Goal: Find specific page/section: Find specific page/section

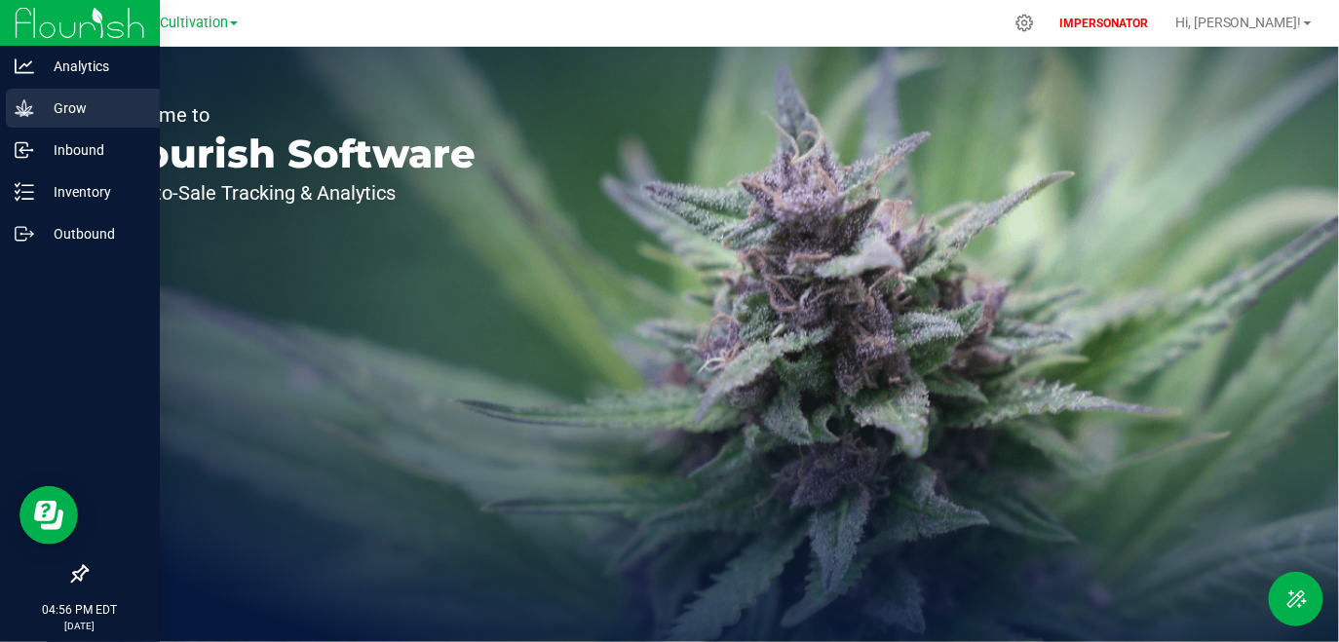
click at [57, 107] on p "Grow" at bounding box center [92, 108] width 117 height 23
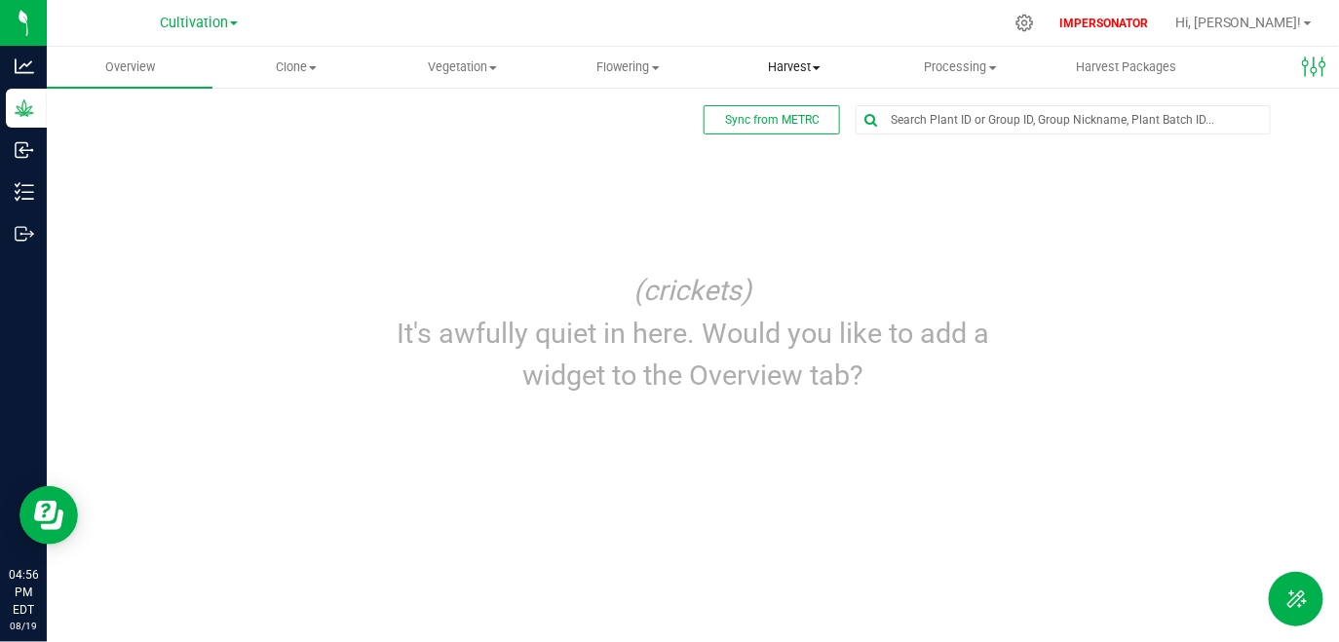
click at [812, 68] on span "Harvest" at bounding box center [795, 67] width 164 height 18
click at [639, 69] on span "Flowering" at bounding box center [628, 67] width 164 height 18
click at [641, 142] on span "Flowering groups" at bounding box center [626, 141] width 162 height 17
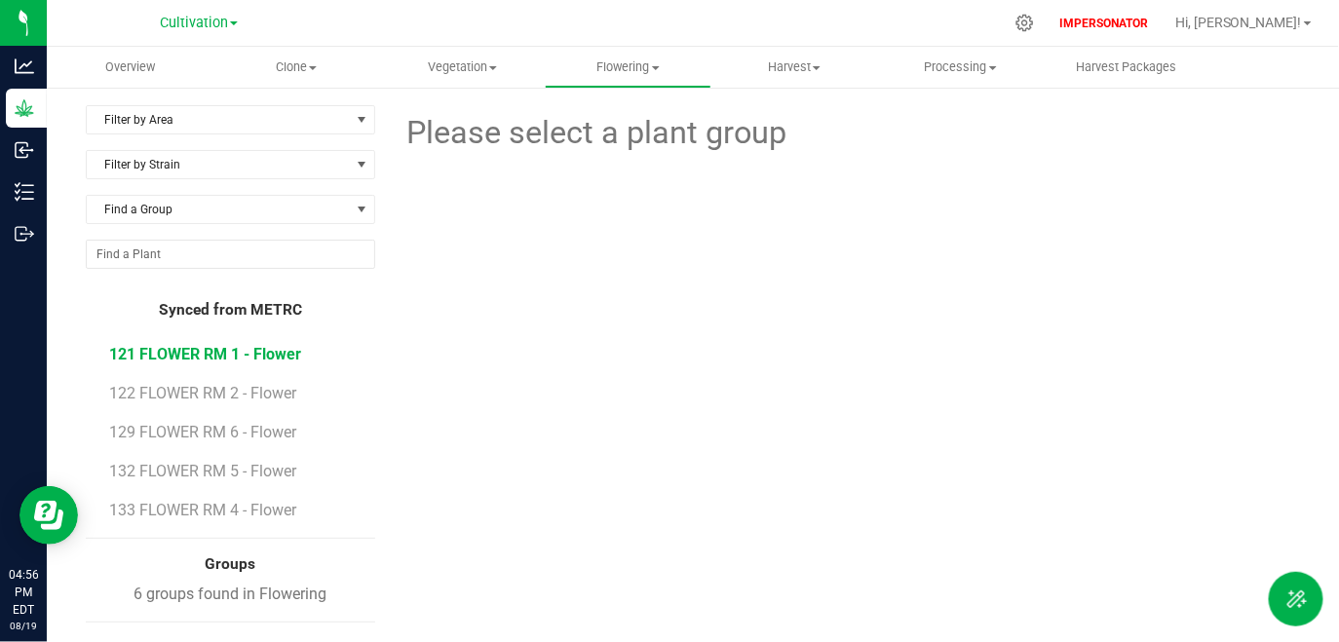
click at [213, 359] on span "121 FLOWER RM 1 - Flower" at bounding box center [205, 354] width 192 height 19
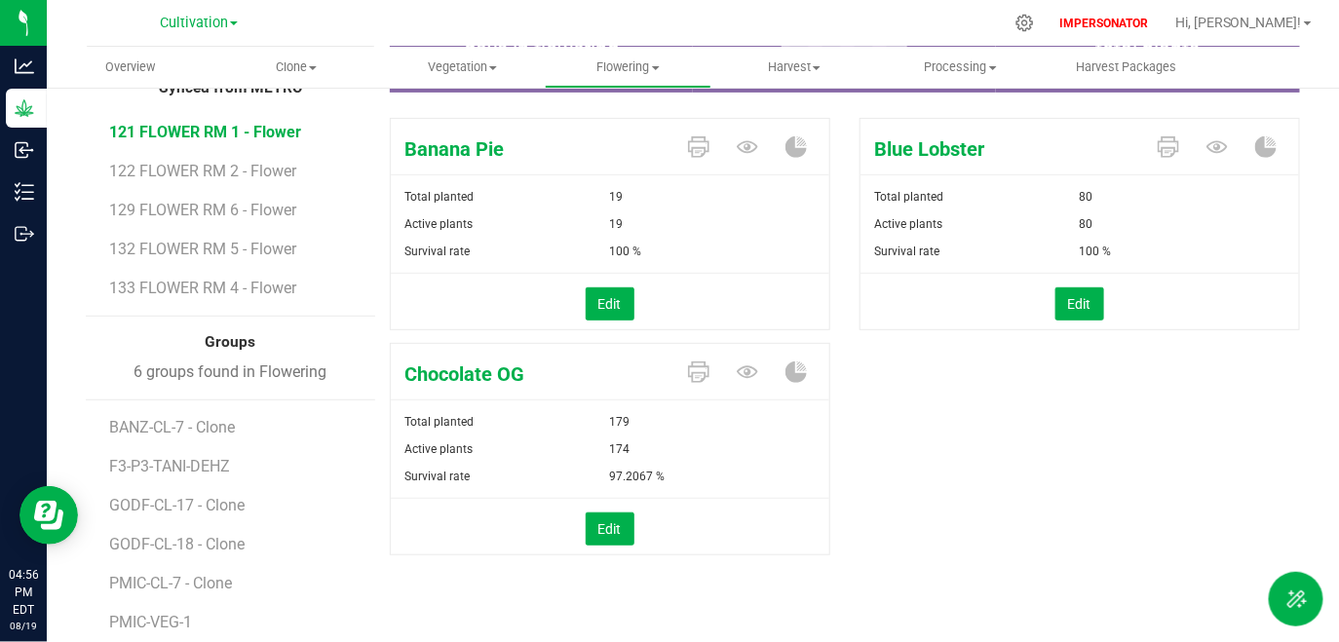
scroll to position [249, 0]
